Goal: Information Seeking & Learning: Learn about a topic

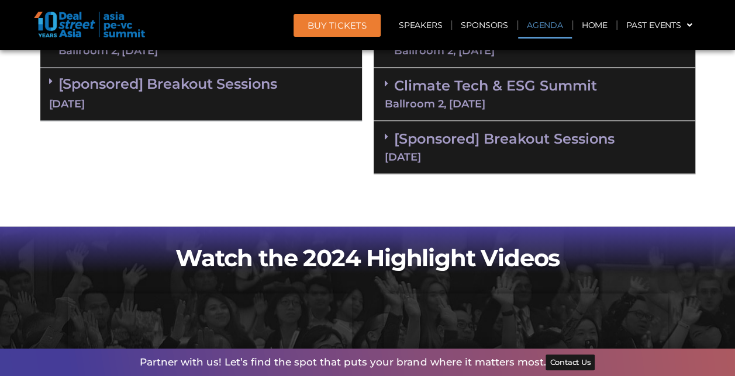
scroll to position [875, 0]
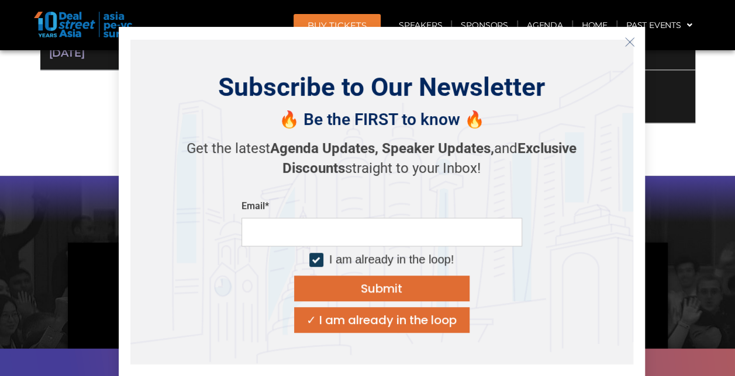
click at [629, 40] on icon "Close" at bounding box center [629, 42] width 11 height 11
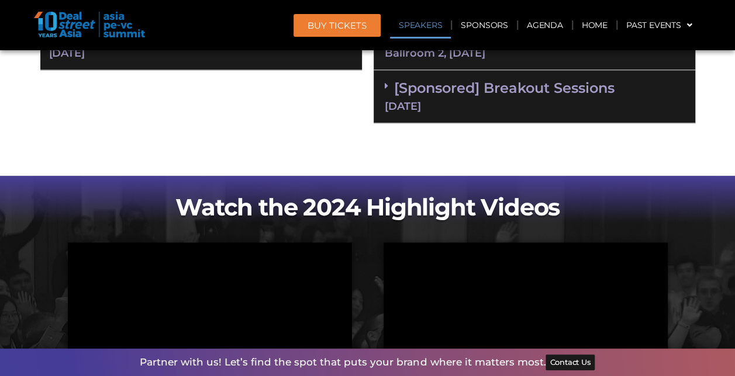
click at [436, 25] on link "Speakers" at bounding box center [420, 25] width 61 height 27
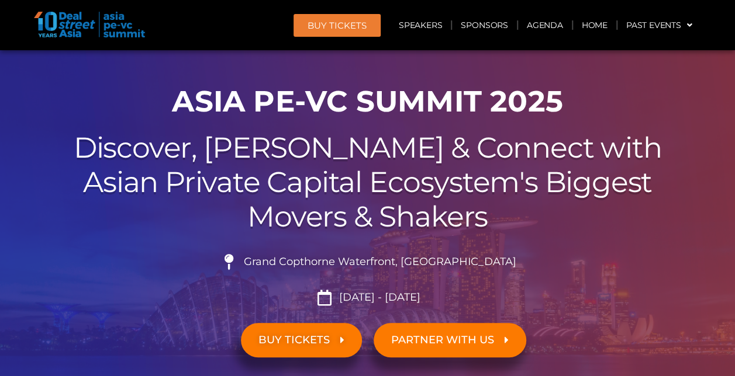
scroll to position [0, 0]
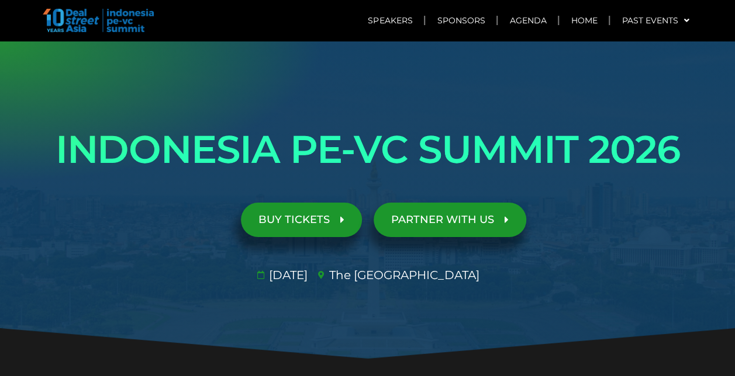
click at [465, 152] on h1 "INDONESIA PE-VC SUMMIT 2026" at bounding box center [367, 149] width 655 height 65
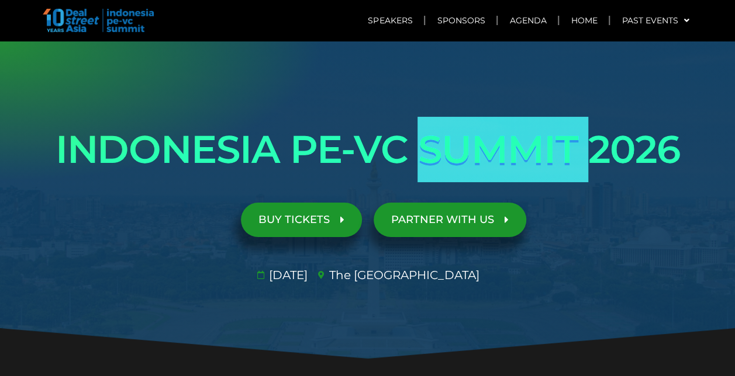
click at [465, 152] on h1 "INDONESIA PE-VC SUMMIT 2026" at bounding box center [367, 149] width 655 height 65
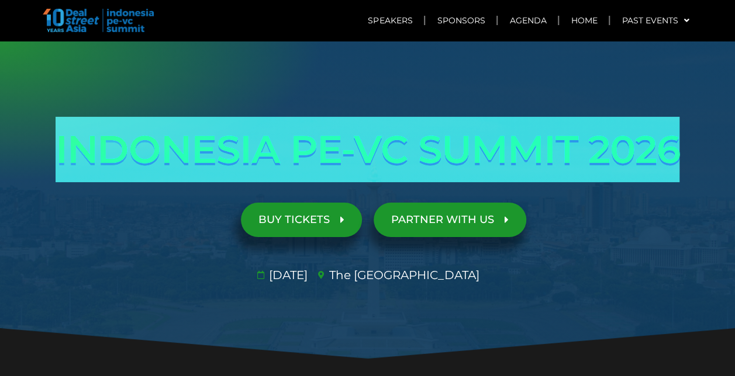
click at [465, 152] on h1 "INDONESIA PE-VC SUMMIT 2026" at bounding box center [367, 149] width 655 height 65
copy div "INDONESIA PE-VC SUMMIT 2026 Opportunities & risks amidst reset in SE Asia's anc…"
